Goal: Information Seeking & Learning: Check status

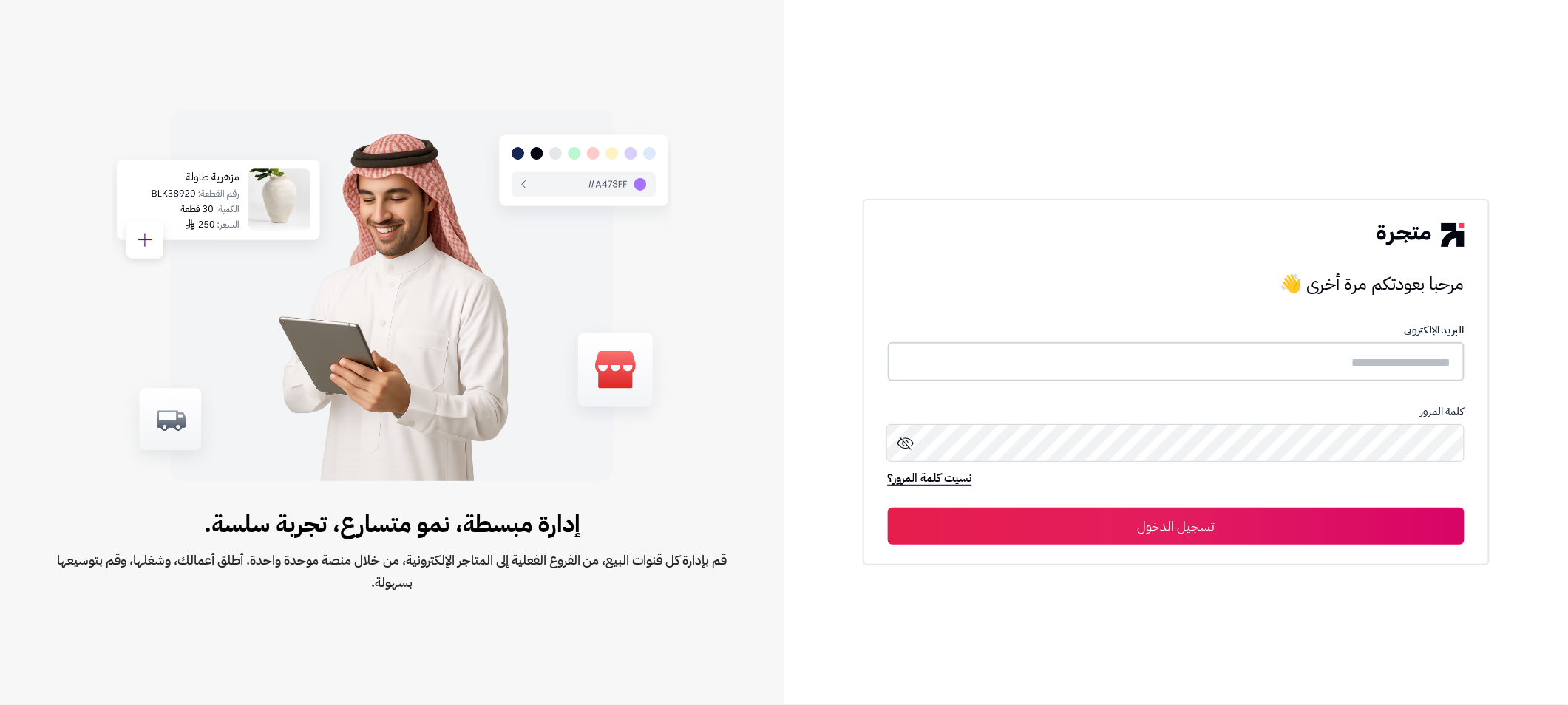
type input "**********"
click at [1054, 511] on button "تسجيل الدخول" at bounding box center [1176, 525] width 577 height 37
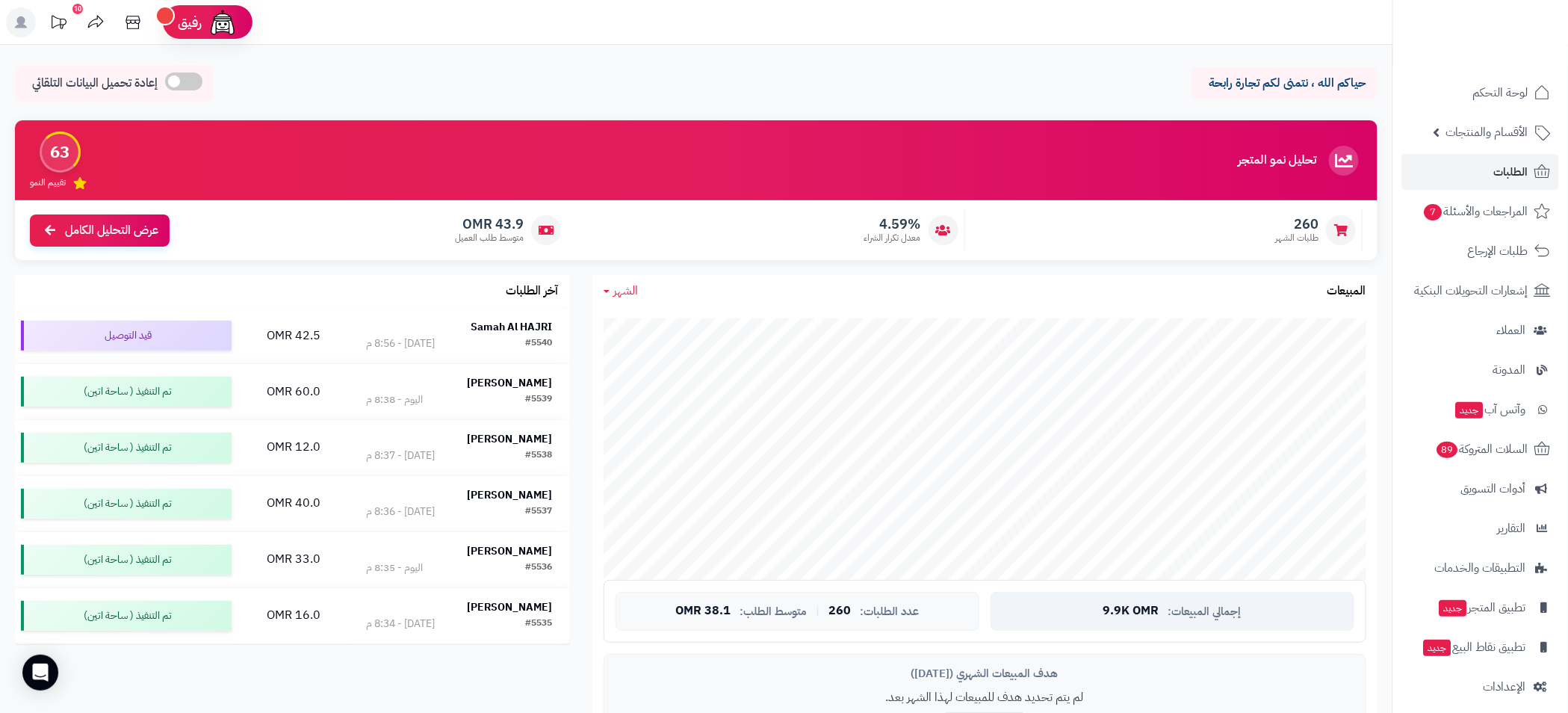
click at [1137, 605] on span "9.9K OMR" at bounding box center [1132, 611] width 56 height 13
click at [727, 617] on span "38.1 OMR" at bounding box center [703, 611] width 55 height 13
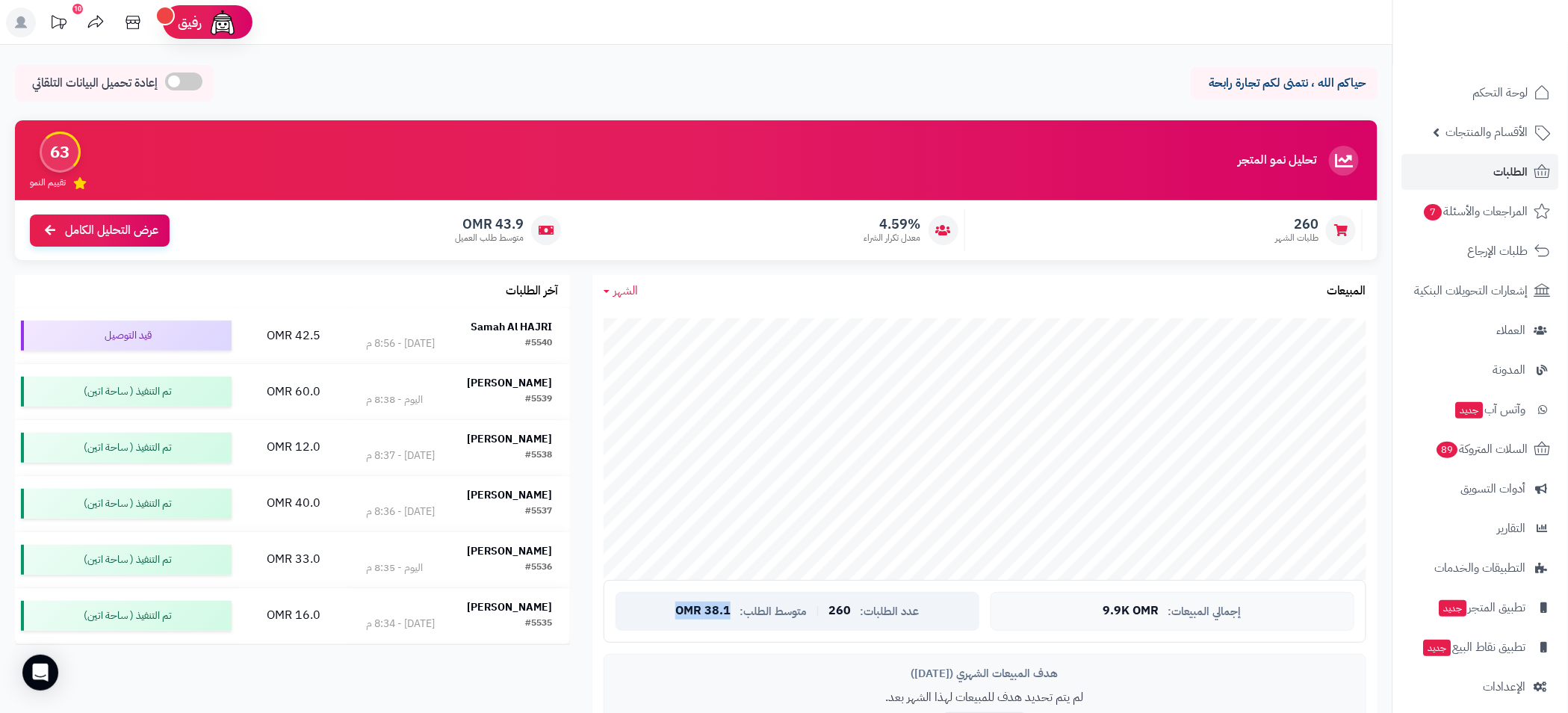
click at [727, 617] on span "38.1 OMR" at bounding box center [703, 611] width 55 height 13
click at [770, 616] on span "متوسط الطلب:" at bounding box center [773, 611] width 67 height 12
click at [881, 616] on span "عدد الطلبات:" at bounding box center [889, 611] width 59 height 12
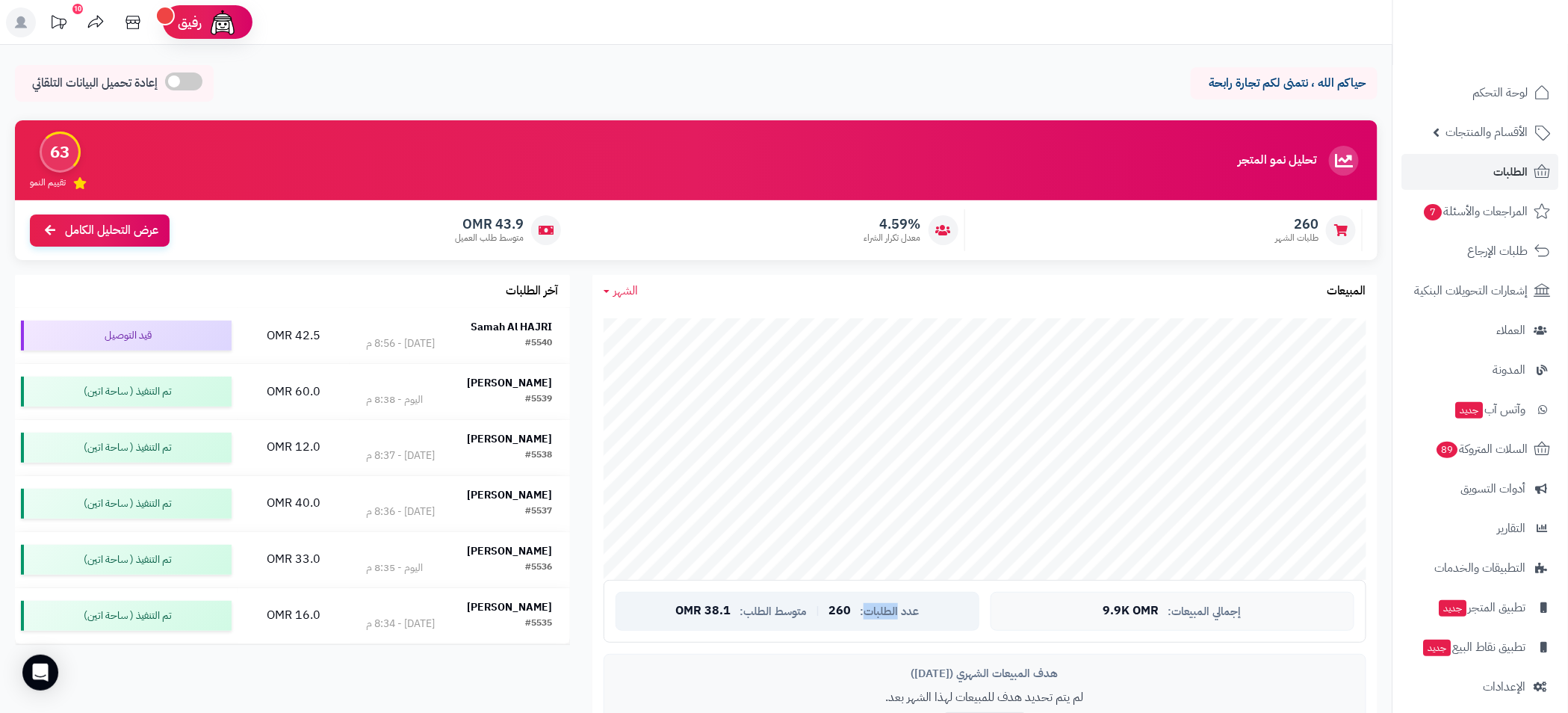
click at [881, 616] on span "عدد الطلبات:" at bounding box center [889, 611] width 59 height 12
click at [922, 605] on div "عدد الطلبات: 260 | متوسط الطلب: 38.1 OMR" at bounding box center [798, 611] width 364 height 39
click at [614, 296] on span "الشهر" at bounding box center [627, 291] width 25 height 18
click at [690, 317] on link "اليوم" at bounding box center [652, 326] width 120 height 27
click at [614, 288] on span "اليوم" at bounding box center [625, 291] width 21 height 18
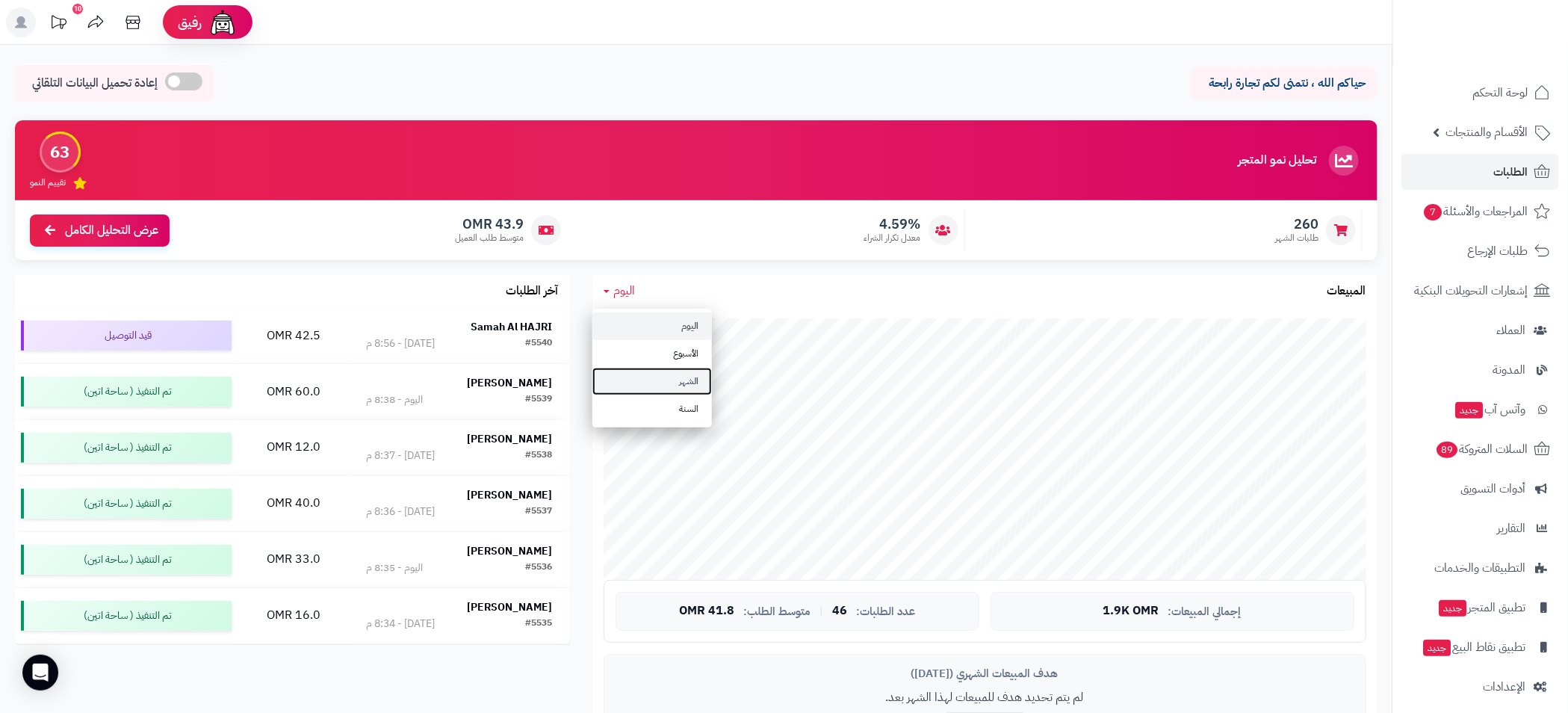
click at [678, 379] on link "الشهر" at bounding box center [652, 381] width 120 height 27
click at [618, 289] on span "الشهر" at bounding box center [627, 291] width 25 height 18
click at [673, 399] on link "السنة" at bounding box center [652, 409] width 120 height 27
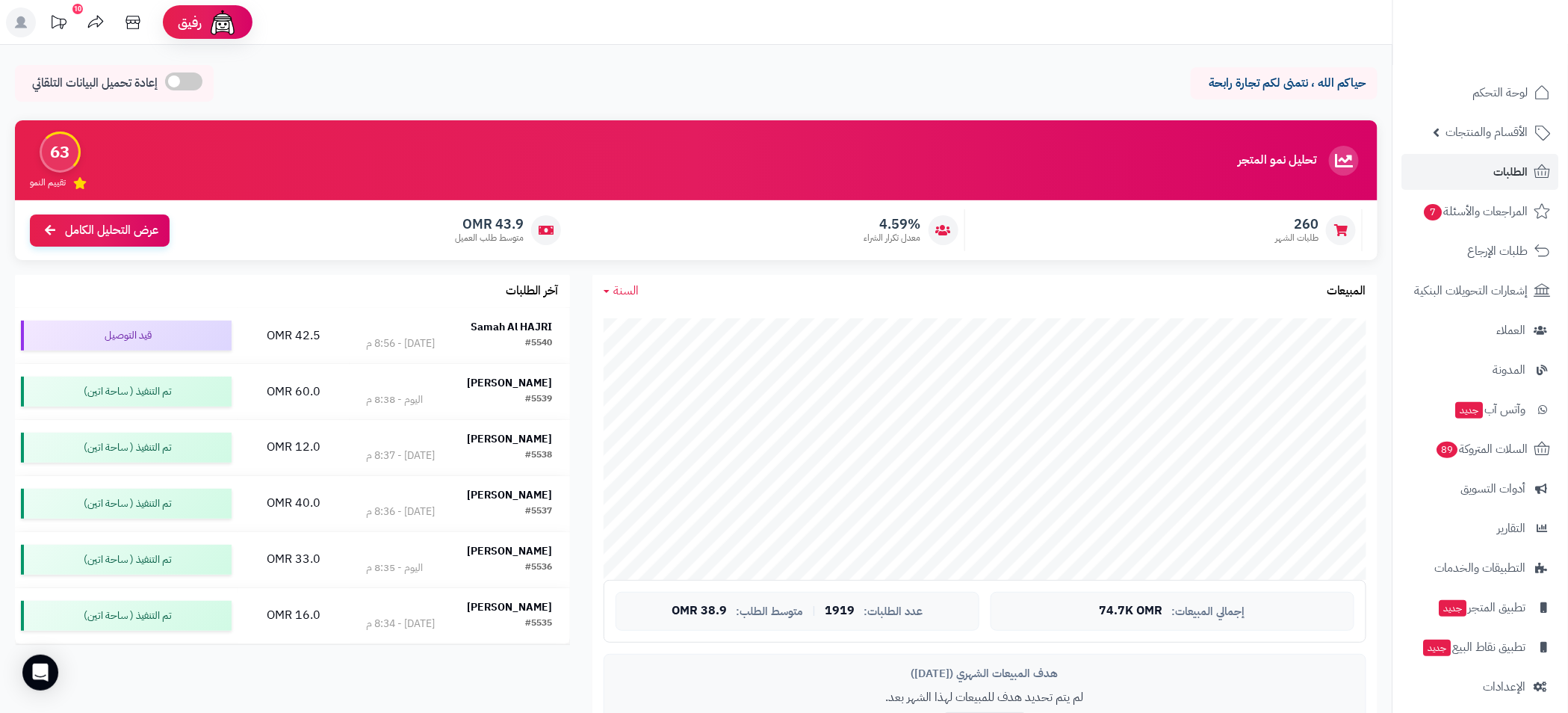
click at [678, 709] on div "هدف المبيعات الشهري ([DATE]) لم يتم تحديد هدف للمبيعات لهذا الشهر بعد. تحديد ال…" at bounding box center [984, 706] width 763 height 104
